Goal: Use online tool/utility: Use online tool/utility

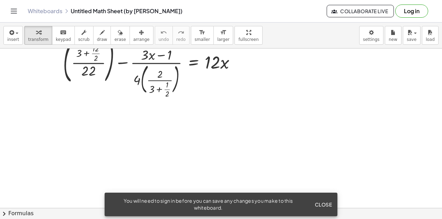
scroll to position [190, 0]
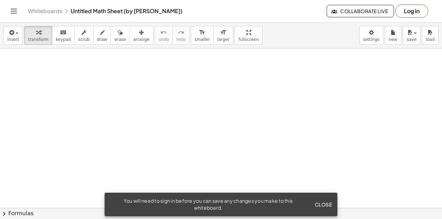
click at [322, 206] on span "Close" at bounding box center [323, 204] width 17 height 6
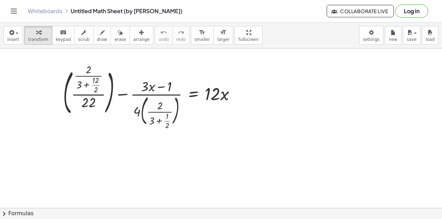
scroll to position [0, 0]
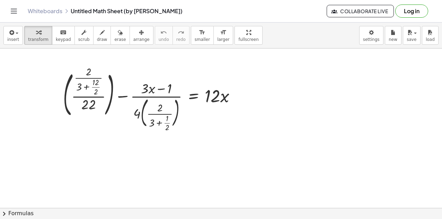
click at [413, 13] on button "Log in" at bounding box center [411, 11] width 33 height 13
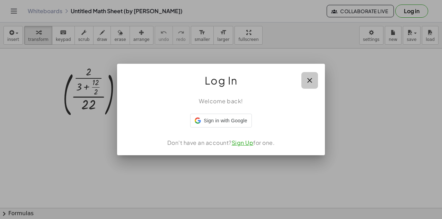
click at [308, 77] on icon "button" at bounding box center [310, 80] width 8 height 8
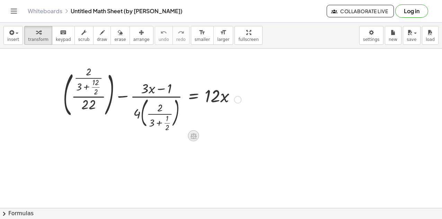
click at [193, 137] on icon at bounding box center [194, 136] width 6 height 6
click at [149, 165] on div at bounding box center [221, 209] width 442 height 320
click at [238, 100] on div at bounding box center [238, 100] width 8 height 8
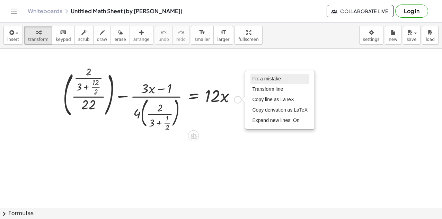
click at [265, 81] on span "Fix a mistake" at bounding box center [266, 79] width 28 height 6
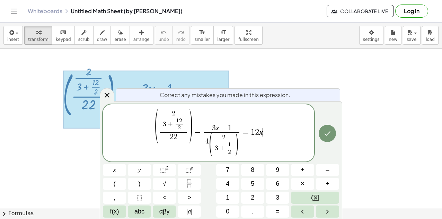
click at [299, 72] on div at bounding box center [221, 209] width 442 height 320
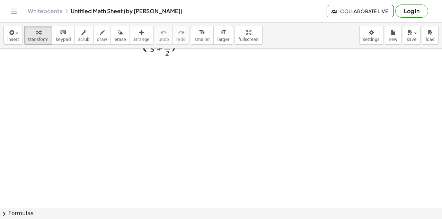
scroll to position [74, 0]
click at [153, 93] on div at bounding box center [221, 135] width 442 height 320
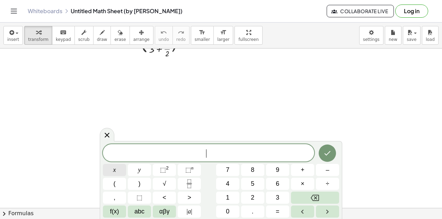
click at [114, 172] on span "x" at bounding box center [114, 169] width 3 height 9
click at [281, 213] on button "=" at bounding box center [277, 211] width 23 height 12
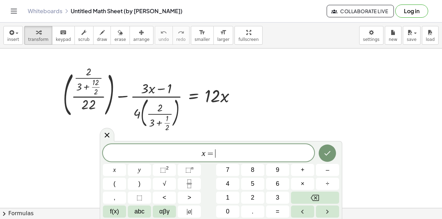
scroll to position [14, 0]
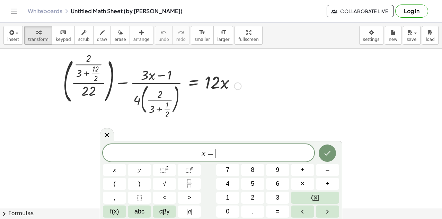
click at [179, 116] on div "+ ( · · 2 · ( + 3 + · 12 · 2 ) · 22 ) − · ( + · 3 · x − 1 ) · 4 · ( · 2 · ( + 3…" at bounding box center [150, 85] width 194 height 65
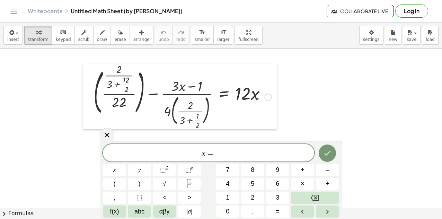
drag, startPoint x: 56, startPoint y: 71, endPoint x: 87, endPoint y: 82, distance: 32.4
click at [87, 82] on div at bounding box center [88, 96] width 10 height 65
